Goal: Find specific page/section: Find specific page/section

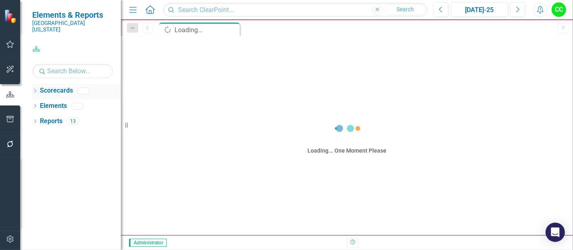
click at [33, 89] on icon "Dropdown" at bounding box center [35, 91] width 6 height 4
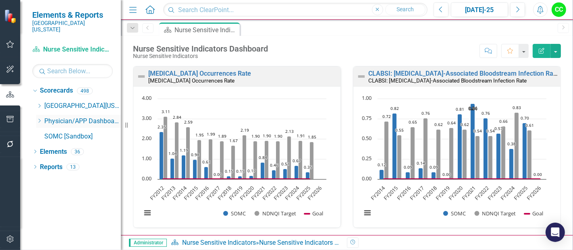
click at [39, 118] on icon "Dropdown" at bounding box center [39, 120] width 6 height 5
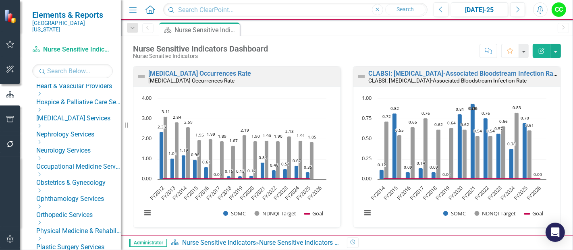
scroll to position [262, 0]
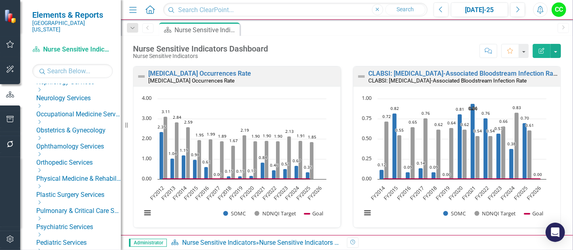
click at [42, 120] on icon "Dropdown" at bounding box center [39, 122] width 6 height 5
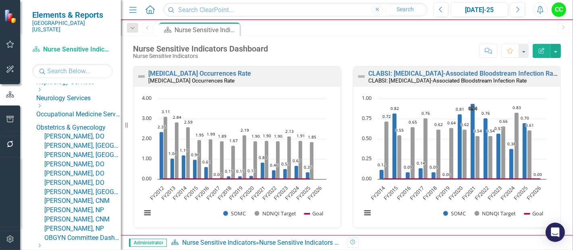
click at [96, 132] on link "[PERSON_NAME], DO" at bounding box center [82, 136] width 77 height 9
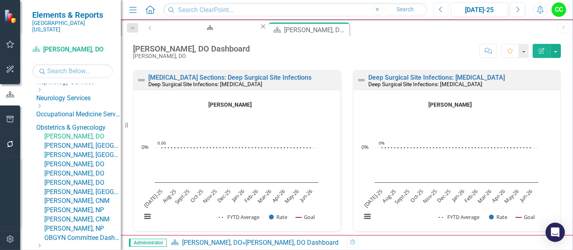
click at [443, 12] on icon "Previous" at bounding box center [441, 9] width 4 height 7
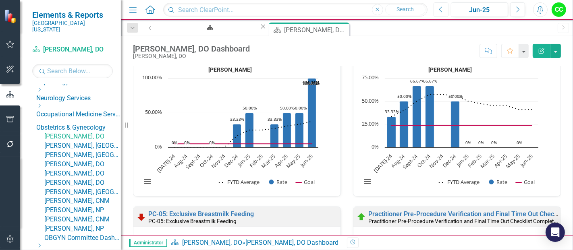
scroll to position [241, 0]
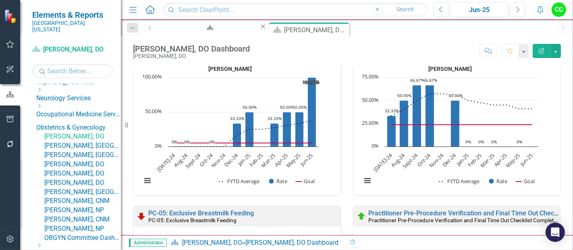
click at [93, 141] on link "[PERSON_NAME], [GEOGRAPHIC_DATA]" at bounding box center [82, 145] width 77 height 9
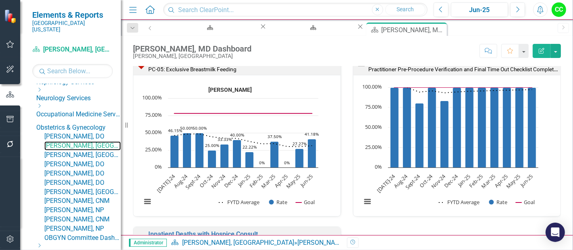
scroll to position [393, 0]
